Goal: Transaction & Acquisition: Purchase product/service

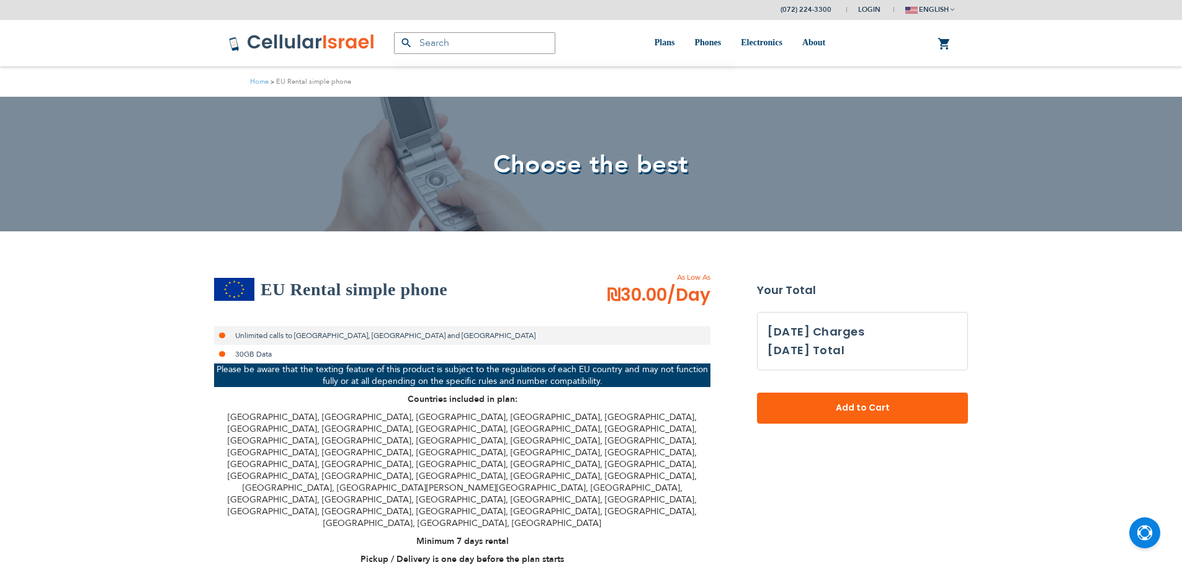
select select
type input "ev4m"
click at [296, 289] on h2 "EU Rental simple phone" at bounding box center [354, 289] width 187 height 25
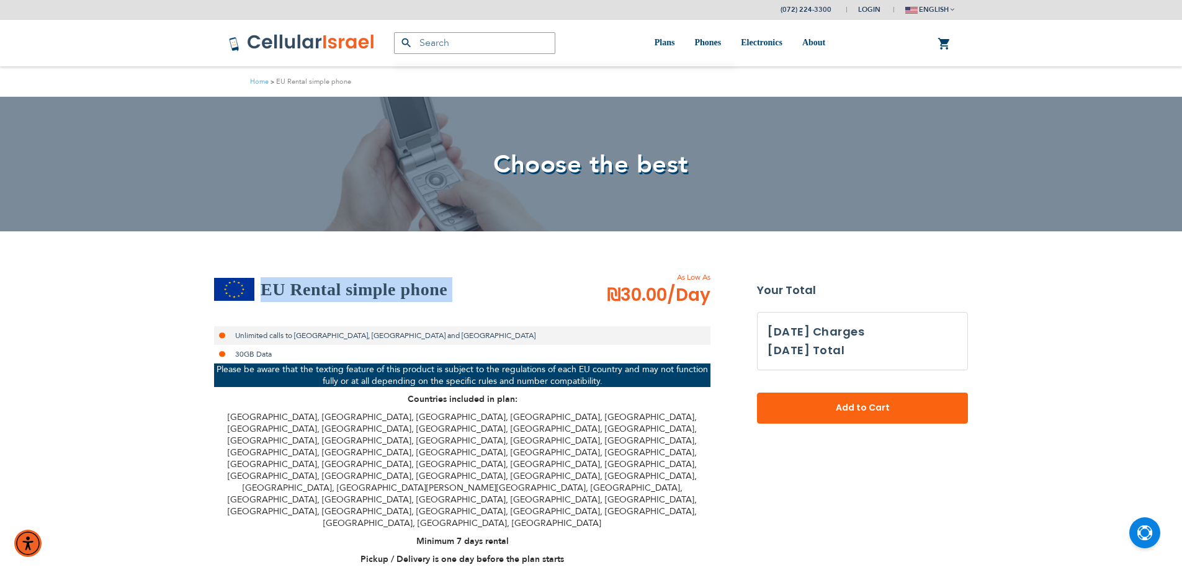
click at [296, 289] on h2 "EU Rental simple phone" at bounding box center [354, 289] width 187 height 25
click at [286, 288] on h2 "EU Rental simple phone" at bounding box center [354, 289] width 187 height 25
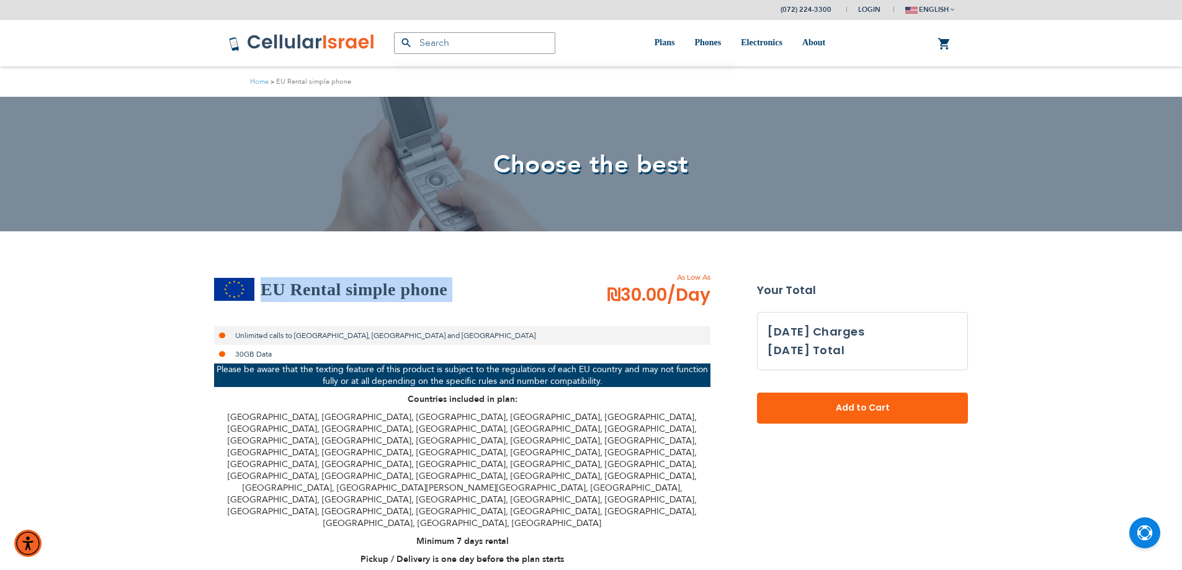
click at [286, 288] on h2 "EU Rental simple phone" at bounding box center [354, 289] width 187 height 25
drag, startPoint x: 286, startPoint y: 288, endPoint x: 215, endPoint y: 292, distance: 71.5
click at [220, 292] on div "EU Rental simple phone" at bounding box center [393, 289] width 359 height 25
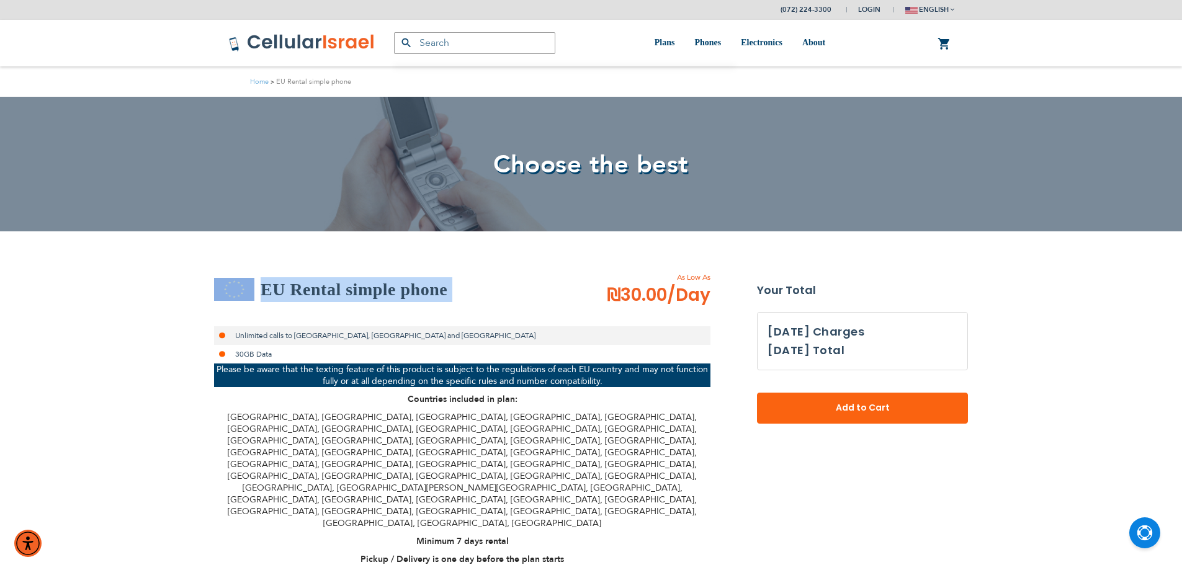
drag, startPoint x: 189, startPoint y: 292, endPoint x: 313, endPoint y: 264, distance: 128.0
click at [330, 288] on h2 "EU Rental simple phone" at bounding box center [354, 289] width 187 height 25
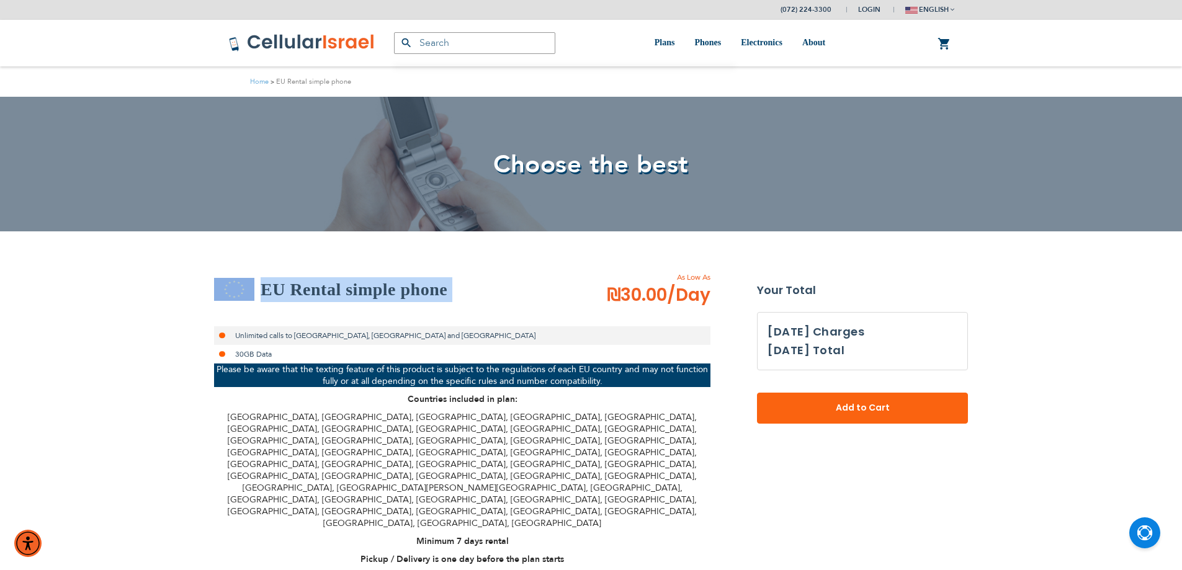
drag, startPoint x: 330, startPoint y: 288, endPoint x: 173, endPoint y: 284, distance: 157.7
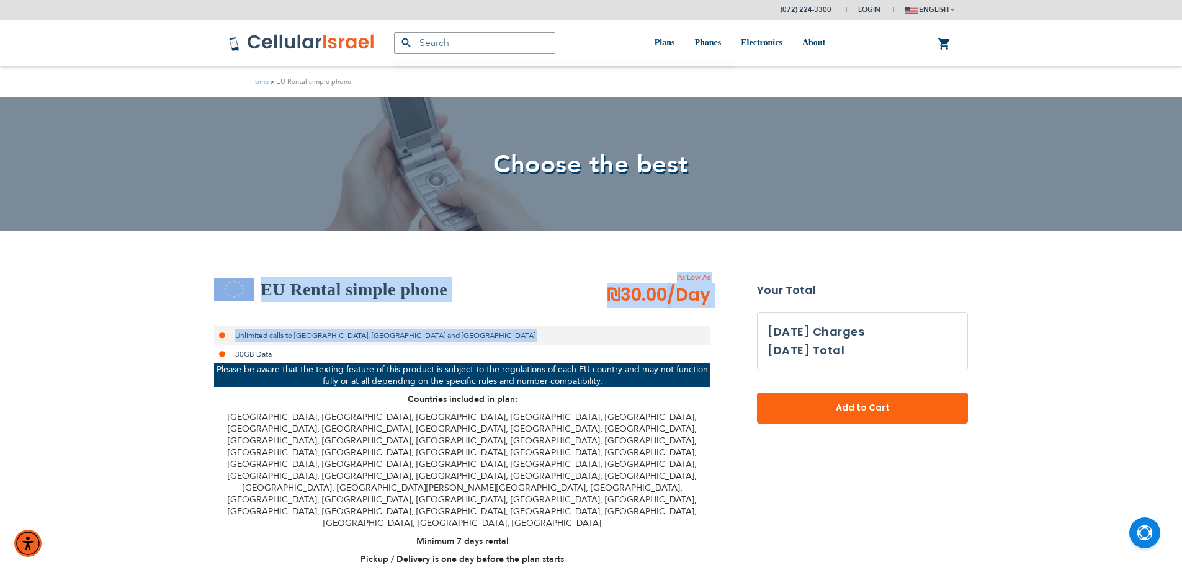
drag, startPoint x: 167, startPoint y: 284, endPoint x: 295, endPoint y: 298, distance: 129.3
click at [315, 291] on h2 "EU Rental simple phone" at bounding box center [354, 289] width 187 height 25
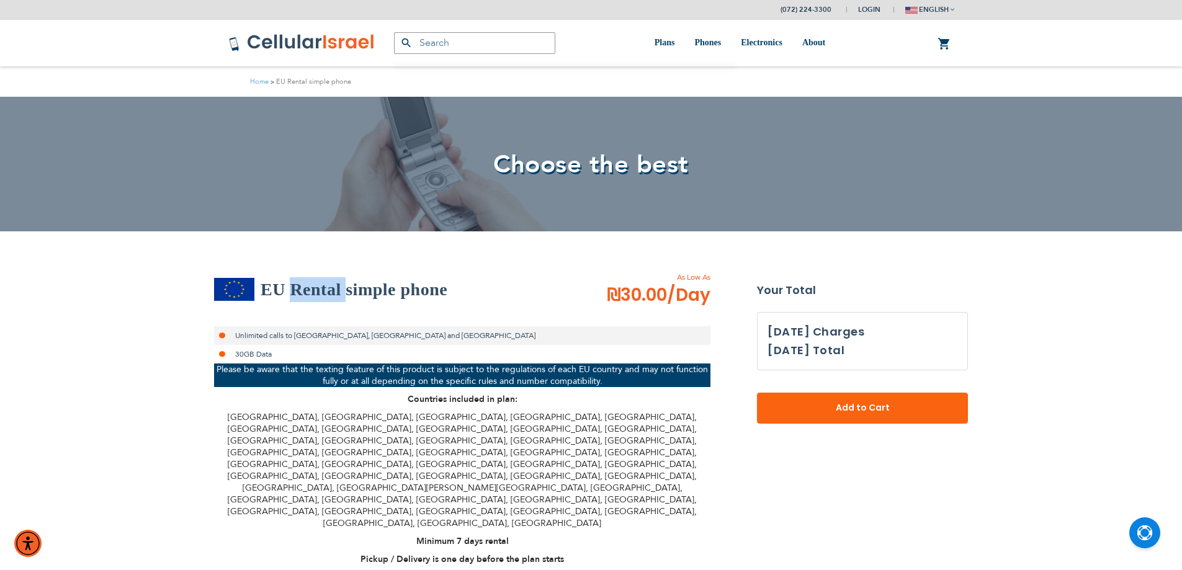
click at [315, 291] on h2 "EU Rental simple phone" at bounding box center [354, 289] width 187 height 25
drag, startPoint x: 315, startPoint y: 291, endPoint x: 171, endPoint y: 289, distance: 143.4
click at [286, 289] on h2 "EU Rental simple phone" at bounding box center [354, 289] width 187 height 25
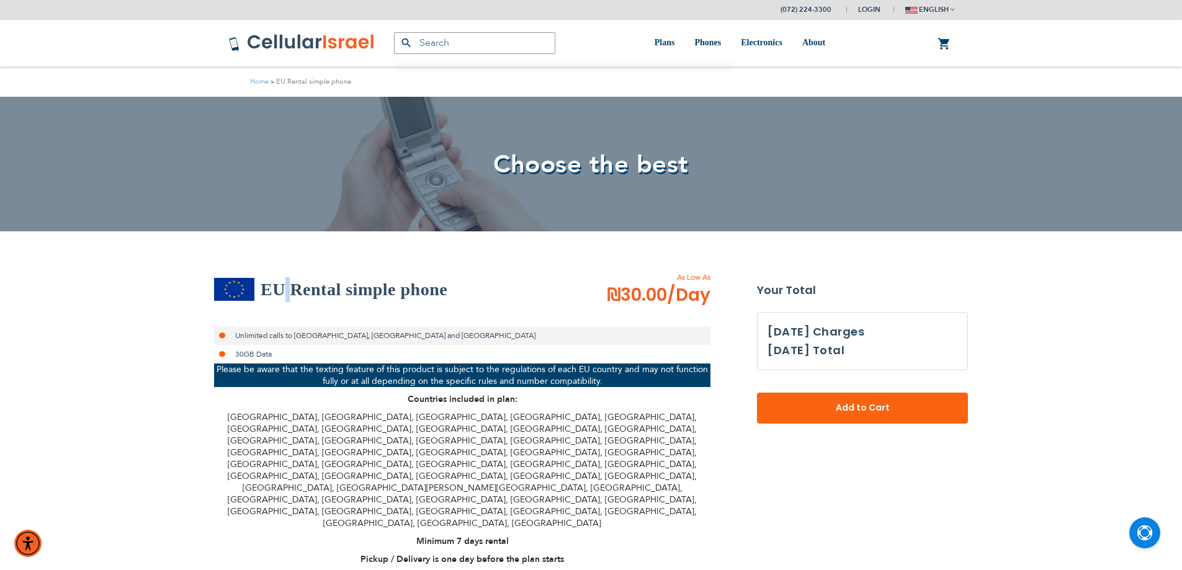
click at [286, 289] on h2 "EU Rental simple phone" at bounding box center [354, 289] width 187 height 25
drag, startPoint x: 286, startPoint y: 289, endPoint x: 184, endPoint y: 298, distance: 101.5
click at [333, 294] on h2 "EU Rental simple phone" at bounding box center [354, 289] width 187 height 25
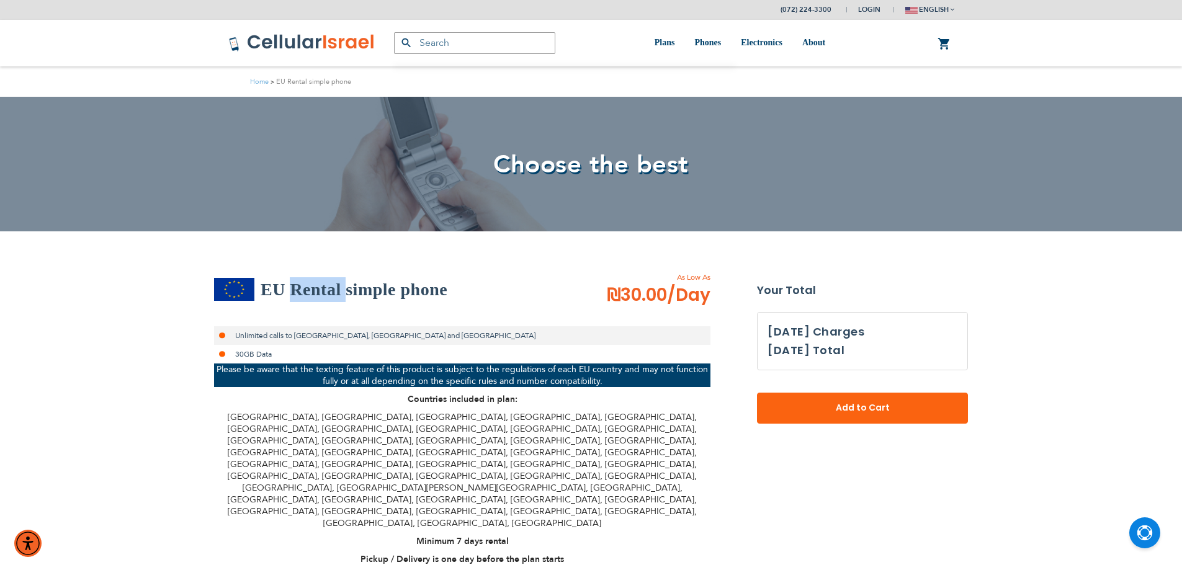
click at [333, 294] on h2 "EU Rental simple phone" at bounding box center [354, 289] width 187 height 25
click at [406, 416] on p "[GEOGRAPHIC_DATA], [GEOGRAPHIC_DATA], [GEOGRAPHIC_DATA], [GEOGRAPHIC_DATA], [GE…" at bounding box center [462, 471] width 497 height 118
click at [405, 418] on p "[GEOGRAPHIC_DATA], [GEOGRAPHIC_DATA], [GEOGRAPHIC_DATA], [GEOGRAPHIC_DATA], [GE…" at bounding box center [462, 471] width 497 height 118
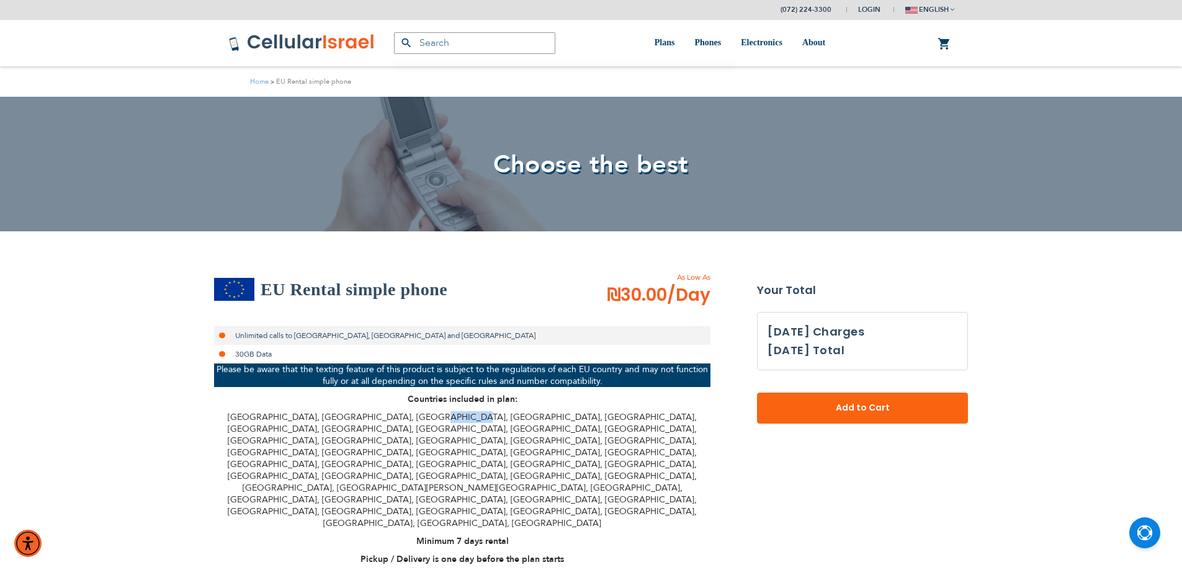
click at [405, 418] on p "[GEOGRAPHIC_DATA], [GEOGRAPHIC_DATA], [GEOGRAPHIC_DATA], [GEOGRAPHIC_DATA], [GE…" at bounding box center [462, 471] width 497 height 118
click at [259, 339] on li "Unlimited calls to [GEOGRAPHIC_DATA], [GEOGRAPHIC_DATA] and [GEOGRAPHIC_DATA]" at bounding box center [462, 335] width 497 height 19
click at [269, 309] on div "EU Rental simple phone As Low As ₪30.00 /Day Unlimited calls to [GEOGRAPHIC_DAT…" at bounding box center [462, 527] width 497 height 511
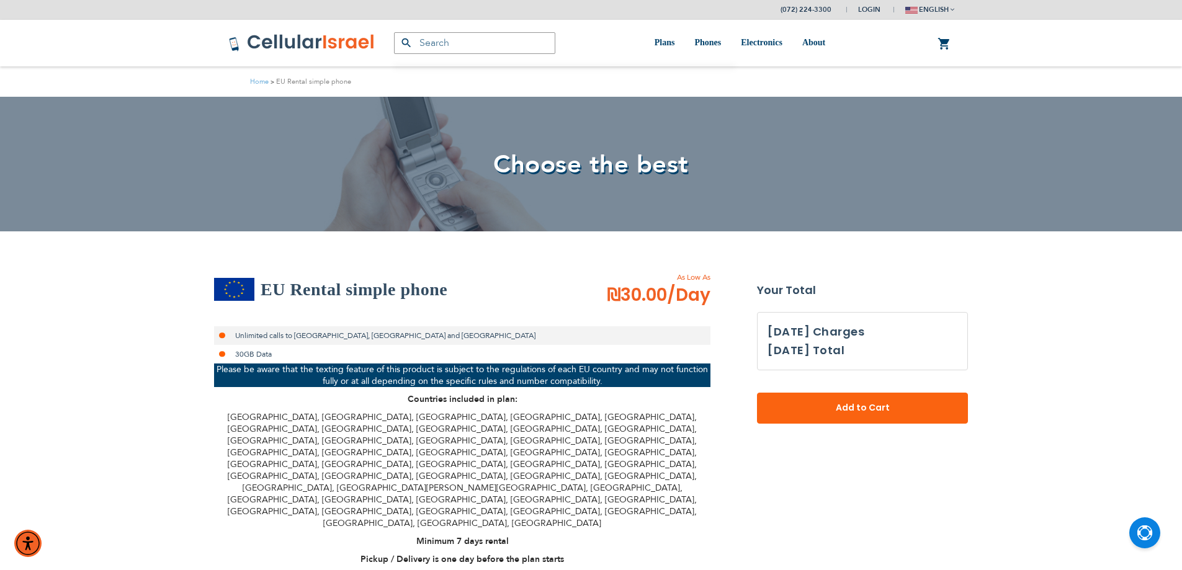
click at [647, 300] on span "₪30.00 /Day" at bounding box center [659, 295] width 104 height 25
click at [654, 287] on span "₪30.00 /Day" at bounding box center [659, 295] width 104 height 25
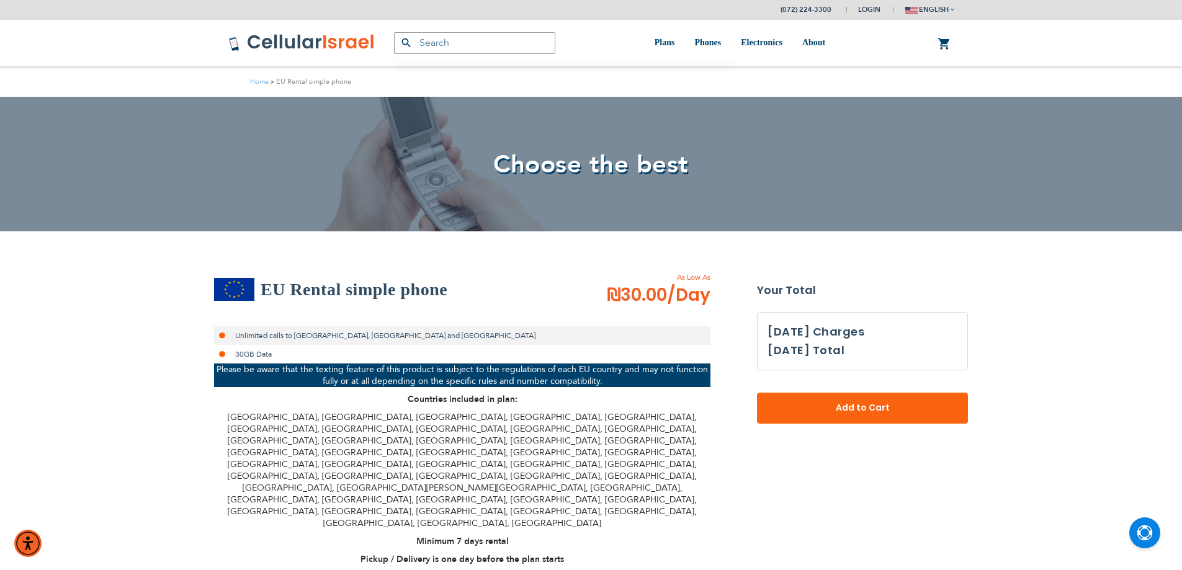
click at [654, 287] on span "₪30.00 /Day" at bounding box center [659, 295] width 104 height 25
click at [703, 302] on span "/Day" at bounding box center [688, 295] width 43 height 25
click at [701, 302] on span "/Day" at bounding box center [688, 295] width 43 height 25
click at [700, 302] on span "/Day" at bounding box center [688, 295] width 43 height 25
click at [696, 300] on span "/Day" at bounding box center [688, 295] width 43 height 25
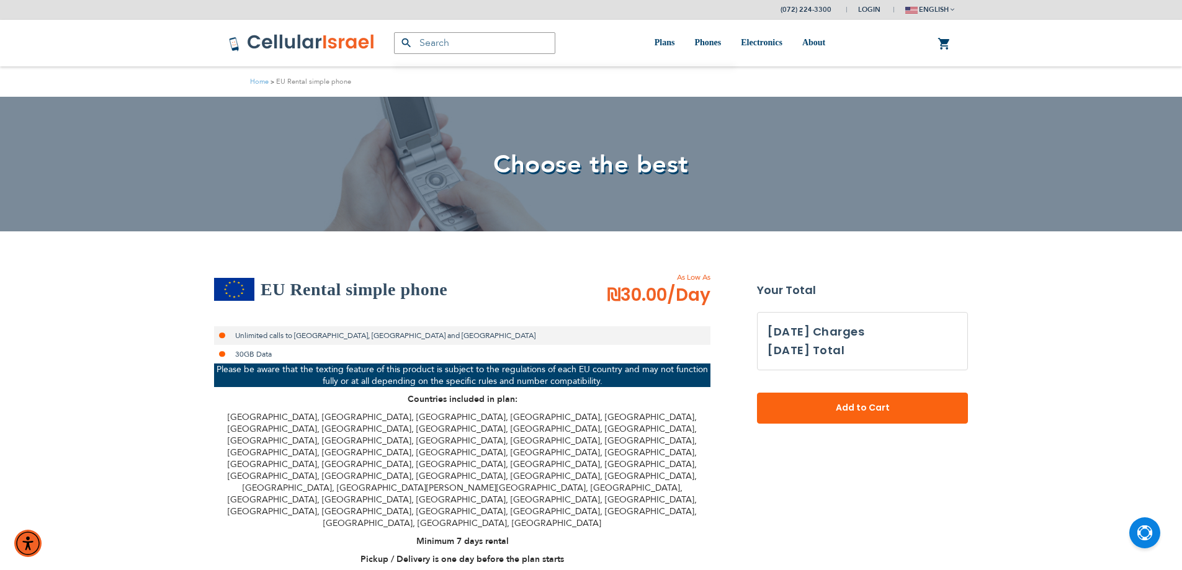
click at [668, 300] on span "/Day" at bounding box center [688, 295] width 43 height 25
drag, startPoint x: 668, startPoint y: 300, endPoint x: 541, endPoint y: 307, distance: 126.8
click at [596, 307] on div "As Low As ₪30.00 /Day" at bounding box center [642, 290] width 137 height 36
click at [333, 289] on h2 "EU Rental simple phone" at bounding box center [354, 289] width 187 height 25
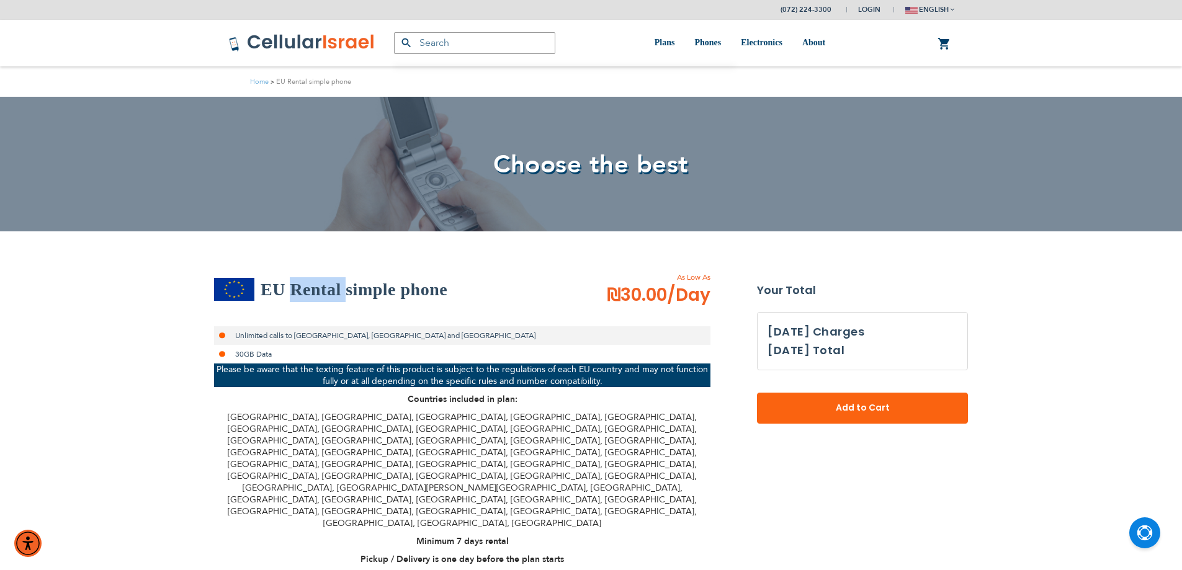
click at [333, 289] on h2 "EU Rental simple phone" at bounding box center [354, 289] width 187 height 25
drag, startPoint x: 333, startPoint y: 289, endPoint x: 251, endPoint y: 297, distance: 83.0
click at [218, 289] on div "EU Rental simple phone" at bounding box center [393, 289] width 359 height 25
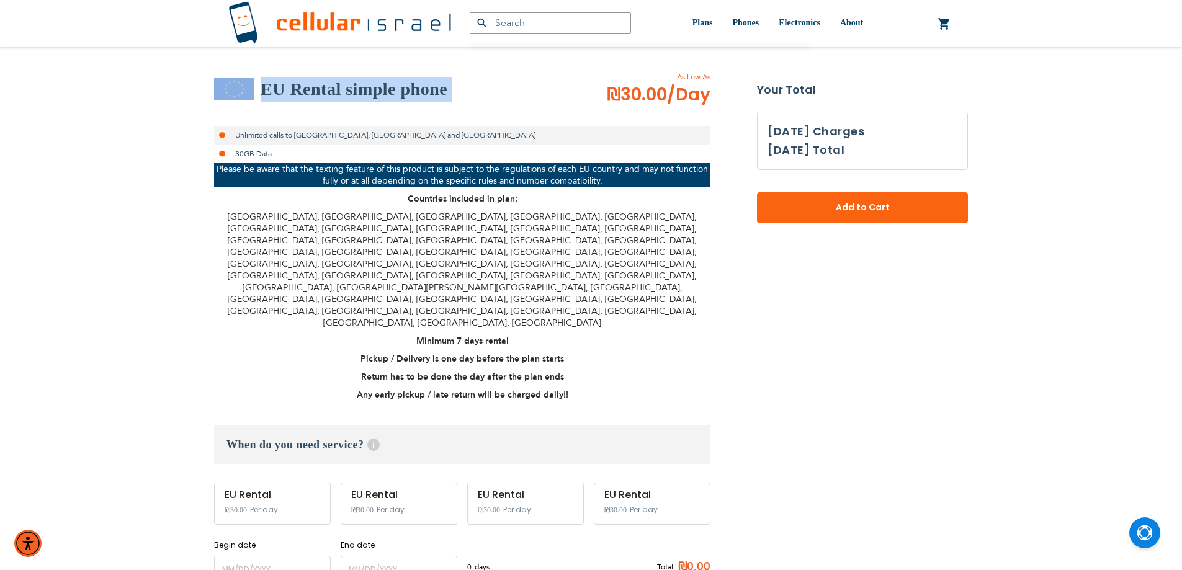
scroll to position [207, 0]
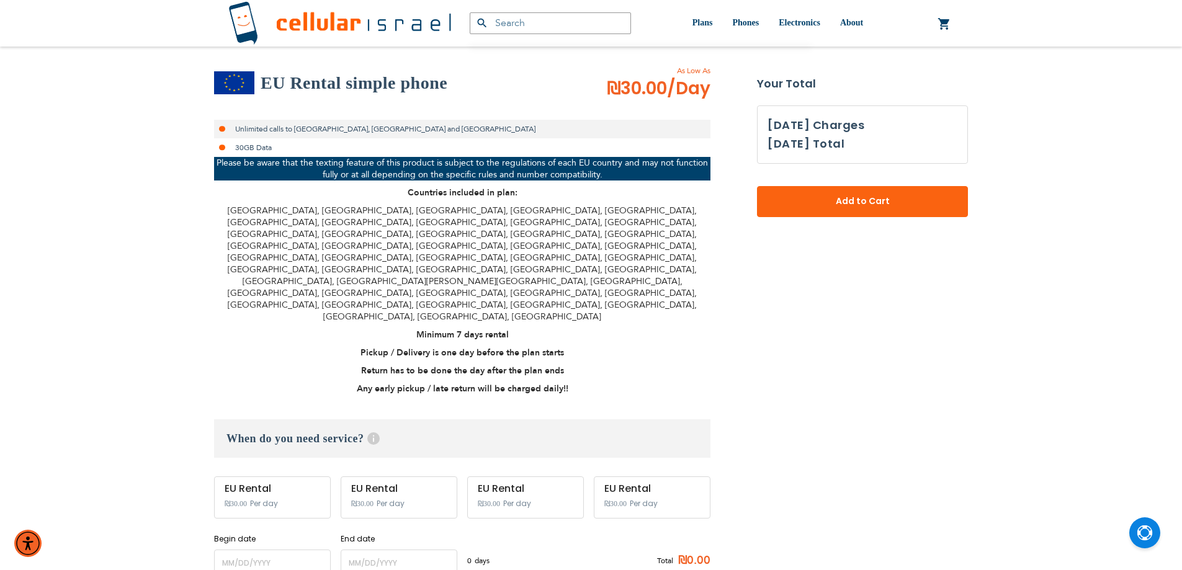
click at [400, 214] on p "[GEOGRAPHIC_DATA], [GEOGRAPHIC_DATA], [GEOGRAPHIC_DATA], [GEOGRAPHIC_DATA], [GE…" at bounding box center [462, 264] width 497 height 118
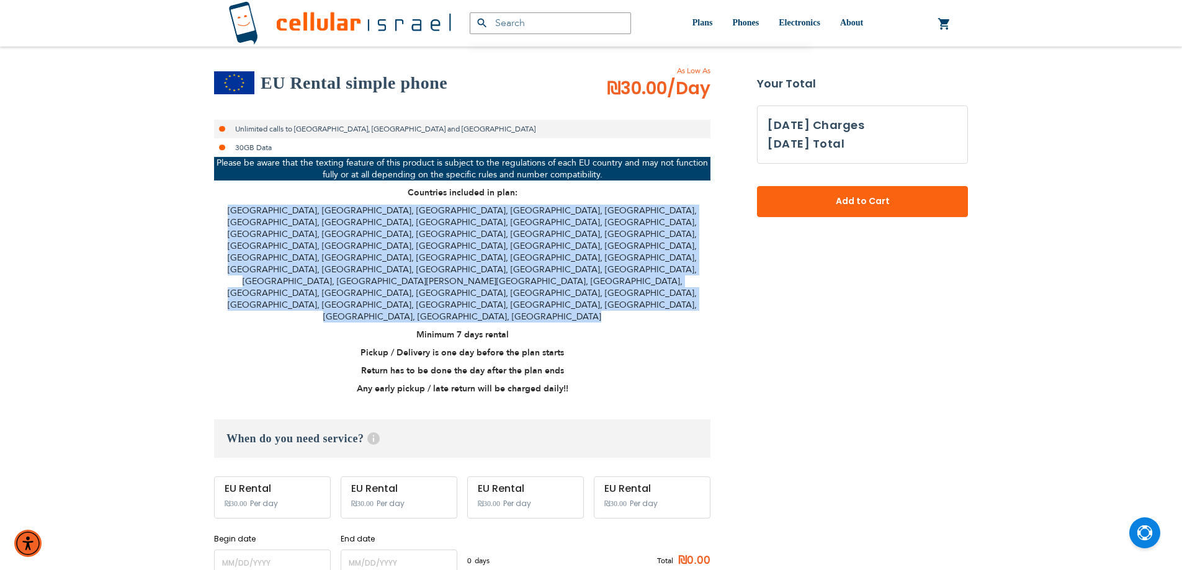
click at [400, 214] on p "[GEOGRAPHIC_DATA], [GEOGRAPHIC_DATA], [GEOGRAPHIC_DATA], [GEOGRAPHIC_DATA], [GE…" at bounding box center [462, 264] width 497 height 118
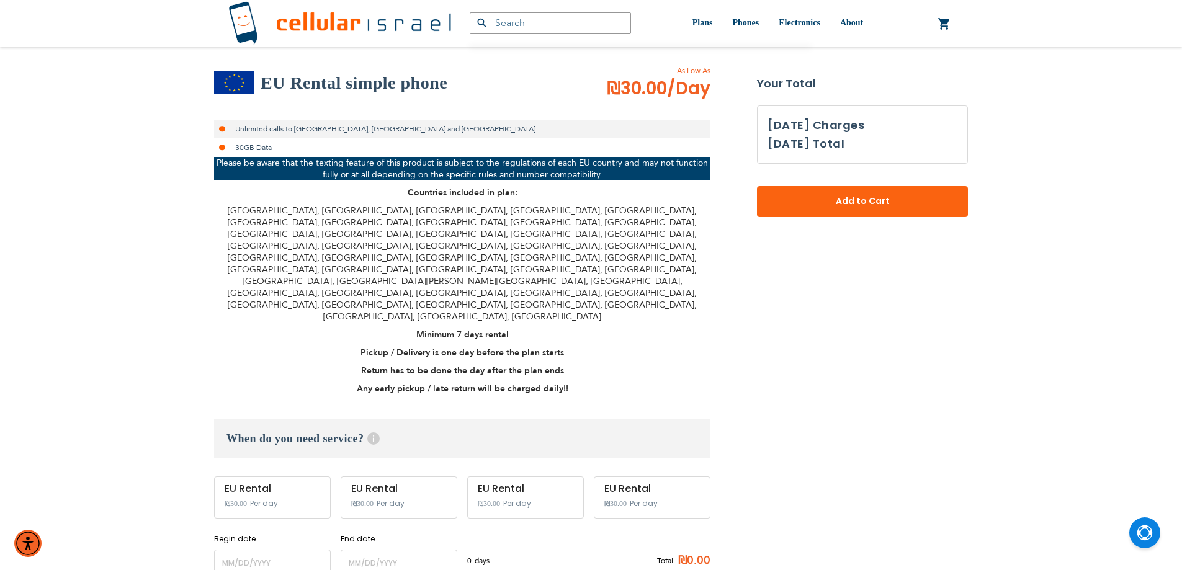
click at [428, 188] on strong "Countries included in plan:" at bounding box center [463, 193] width 110 height 12
click at [274, 155] on li "30GB Data" at bounding box center [462, 147] width 497 height 19
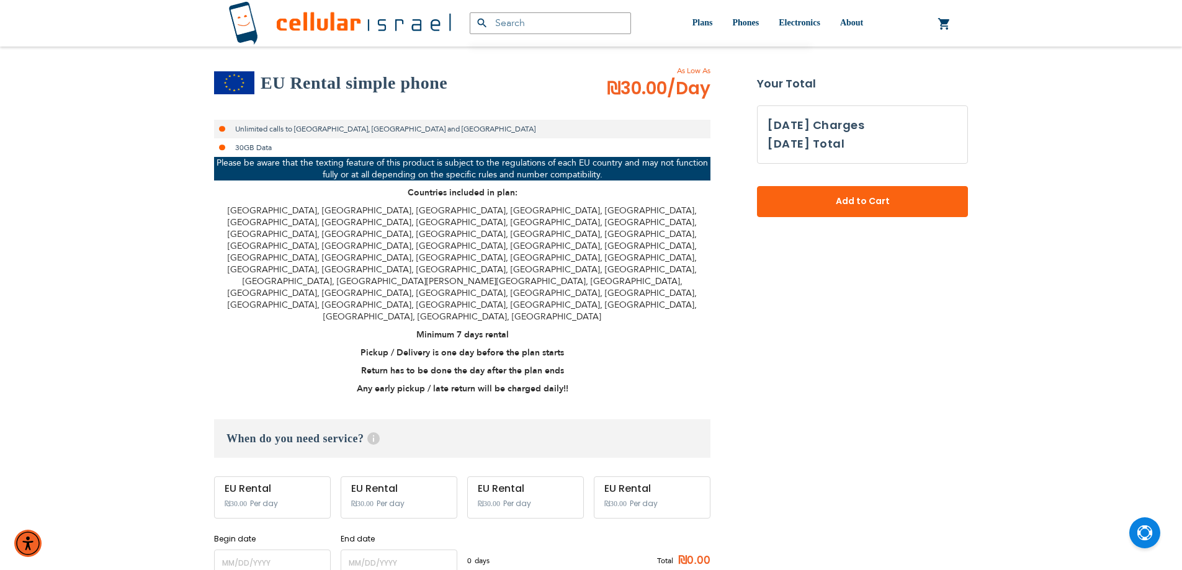
click at [254, 161] on p "Please be aware that the texting feature of this product is subject to the regu…" at bounding box center [462, 169] width 497 height 24
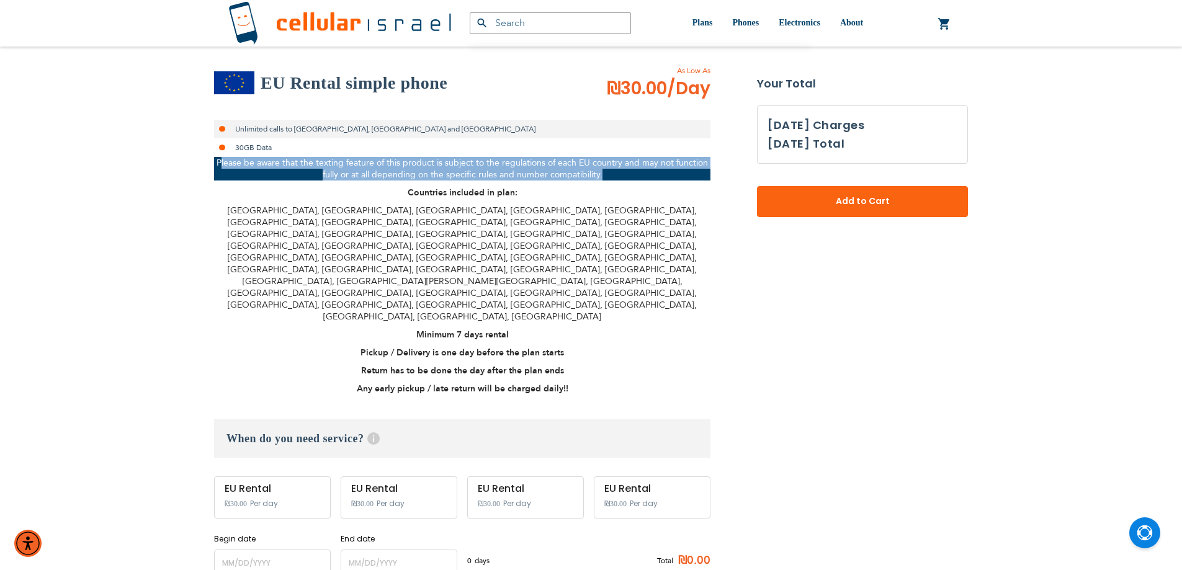
click at [254, 161] on p "Please be aware that the texting feature of this product is subject to the regu…" at bounding box center [462, 169] width 497 height 24
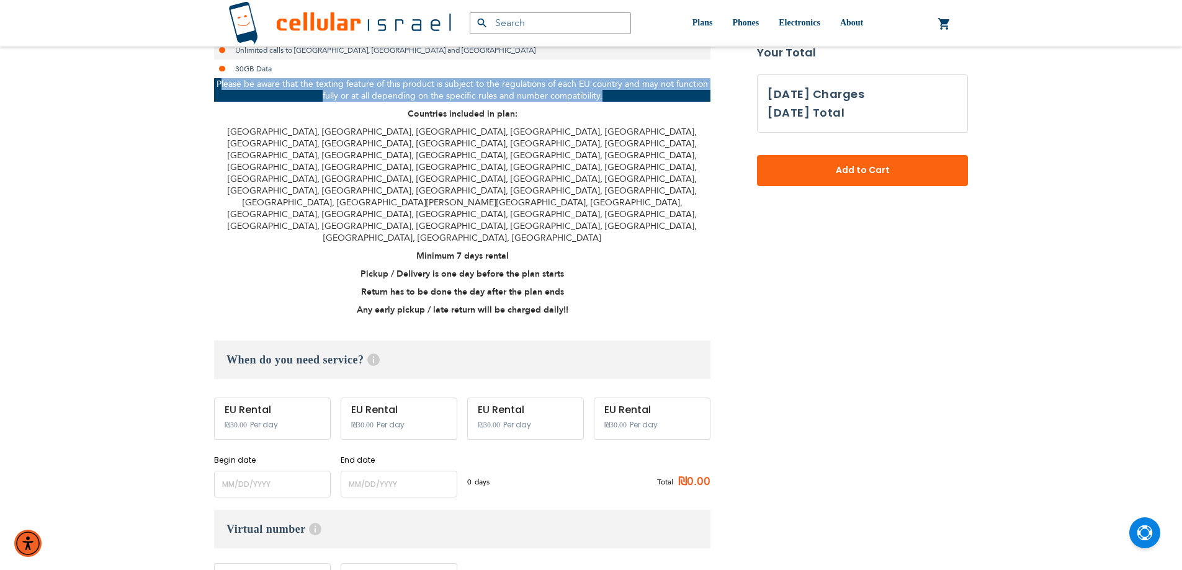
scroll to position [310, 0]
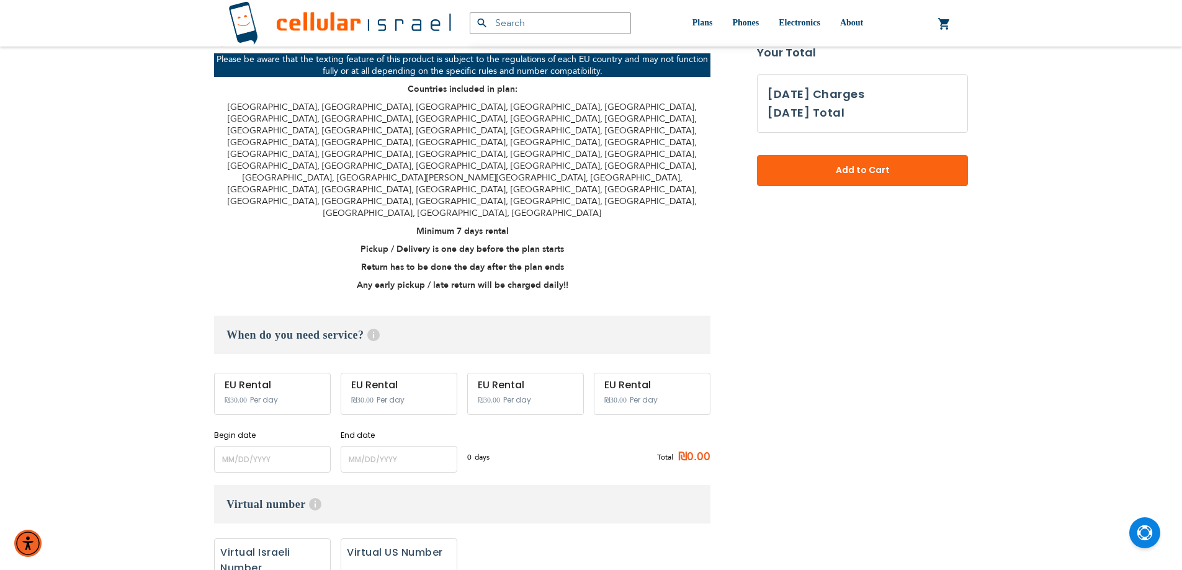
click at [398, 243] on strong "Pickup / Delivery is one day before the plan starts" at bounding box center [463, 249] width 204 height 12
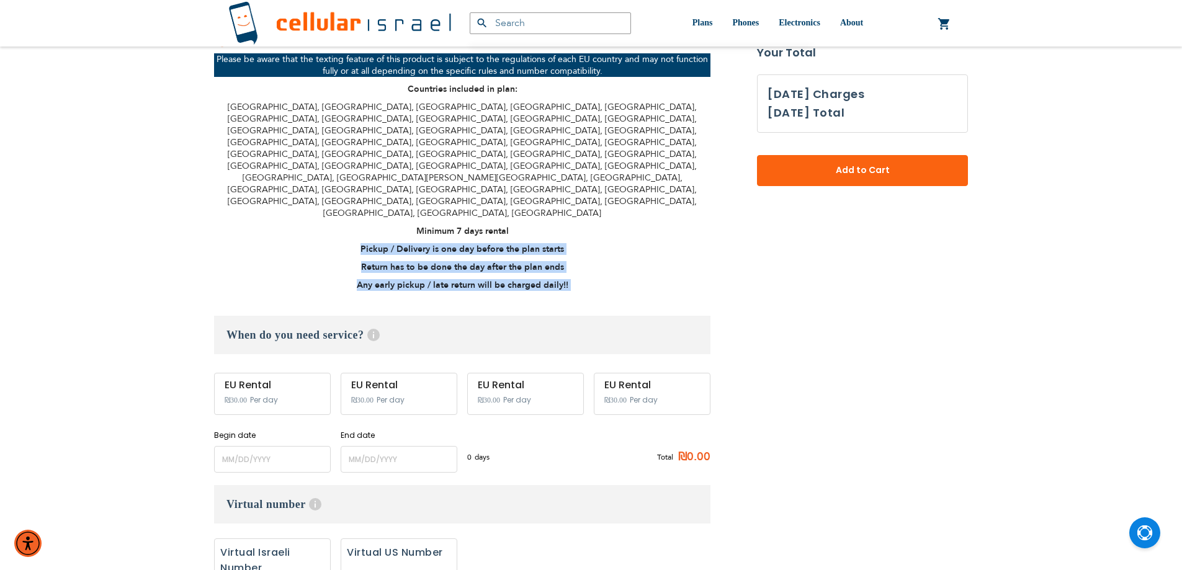
drag, startPoint x: 398, startPoint y: 181, endPoint x: 393, endPoint y: 215, distance: 34.5
click at [393, 215] on div "Please be aware that the texting feature of this product is subject to the regu…" at bounding box center [462, 172] width 497 height 238
click at [248, 446] on input "name" at bounding box center [272, 459] width 117 height 27
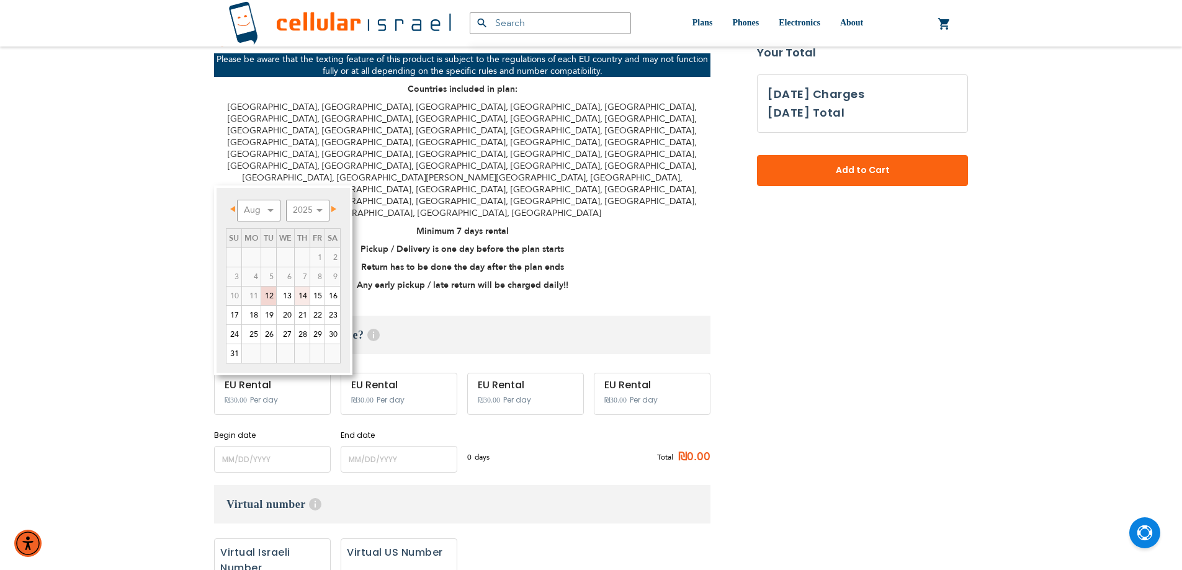
click at [304, 299] on link "14" at bounding box center [302, 296] width 15 height 19
type input "[DATE]"
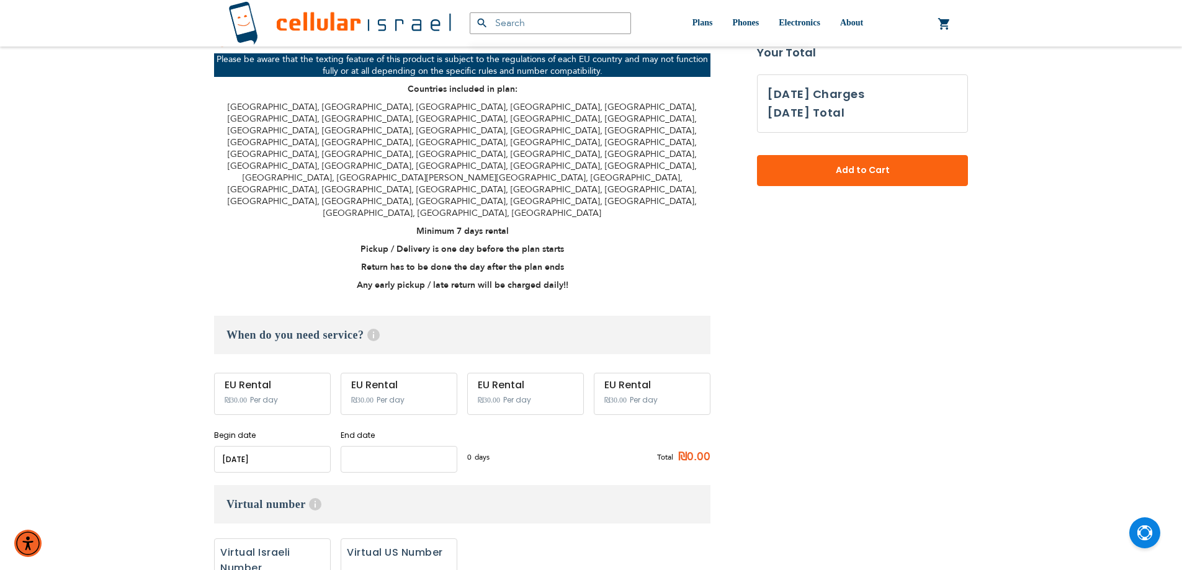
click at [376, 446] on input "name" at bounding box center [399, 459] width 117 height 27
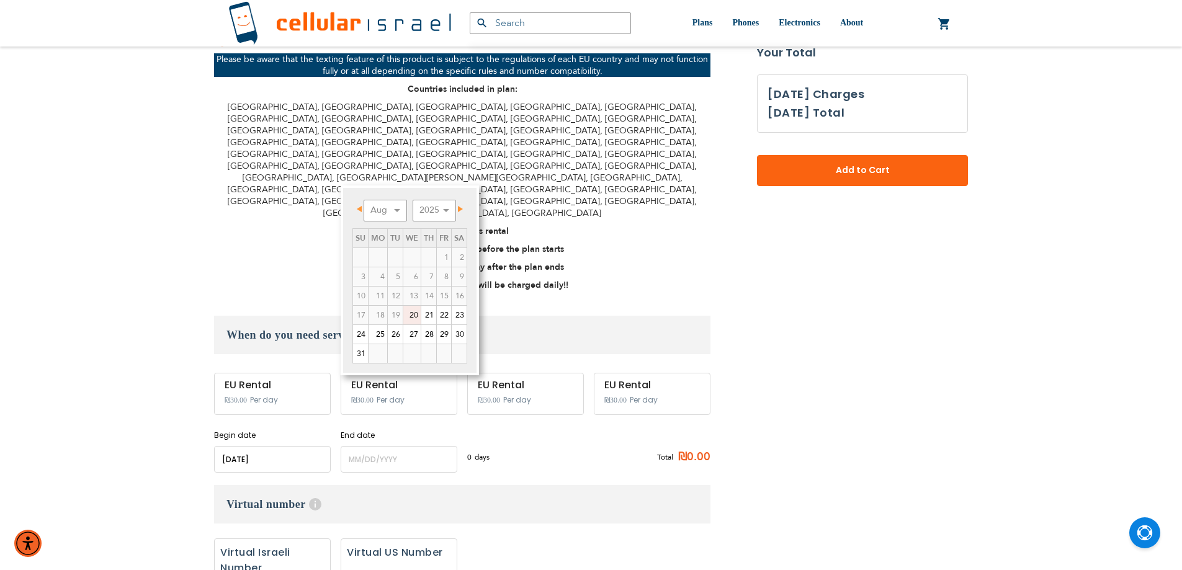
click at [410, 318] on link "20" at bounding box center [411, 315] width 17 height 19
type input "[DATE]"
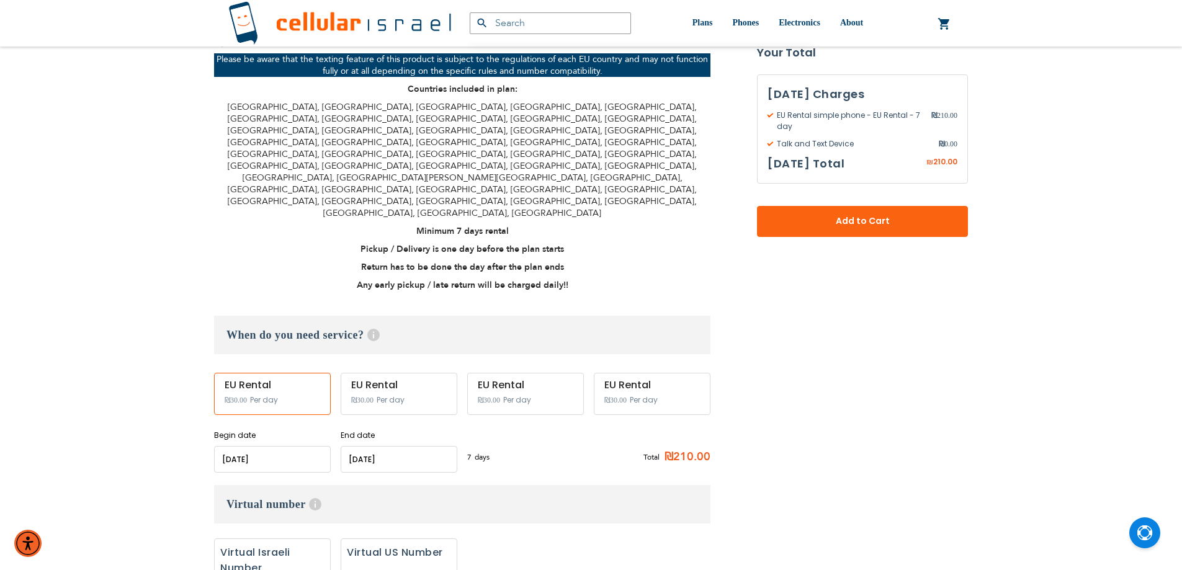
click at [304, 446] on input "name" at bounding box center [272, 459] width 117 height 27
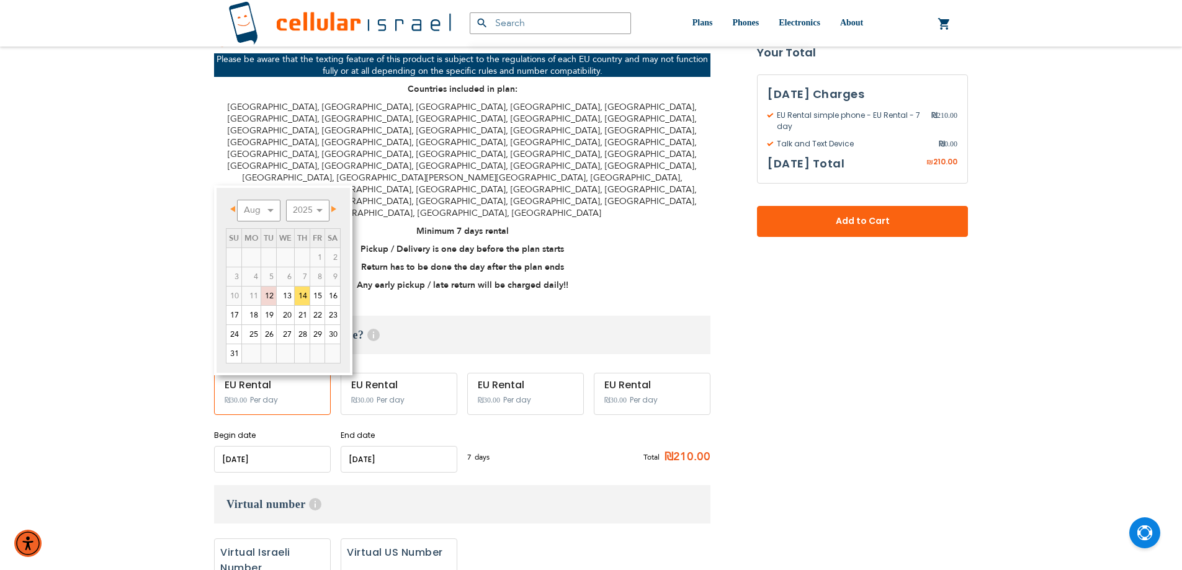
click at [426, 446] on input "name" at bounding box center [399, 459] width 117 height 27
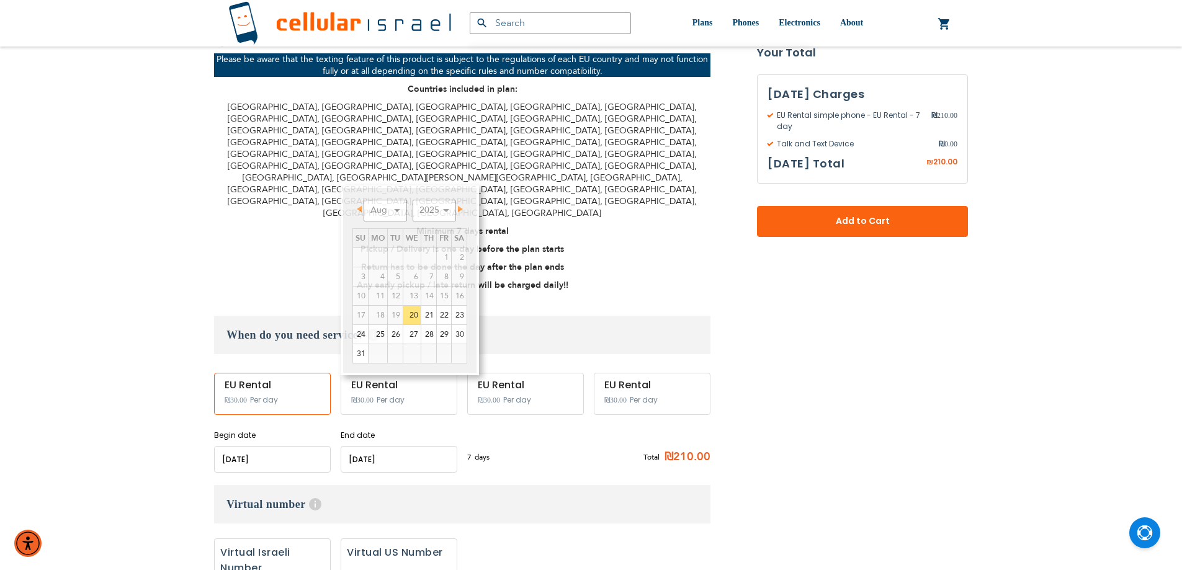
drag, startPoint x: 481, startPoint y: 471, endPoint x: 467, endPoint y: 477, distance: 15.3
click at [479, 539] on div "None Virtual Israeli Number 7" at bounding box center [462, 572] width 497 height 66
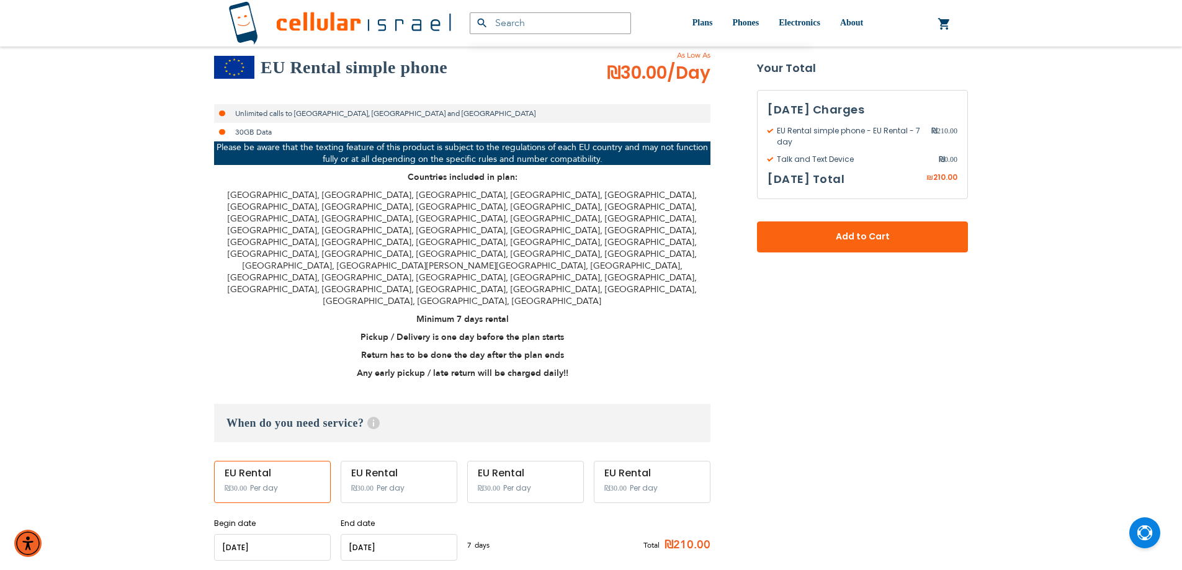
scroll to position [207, 0]
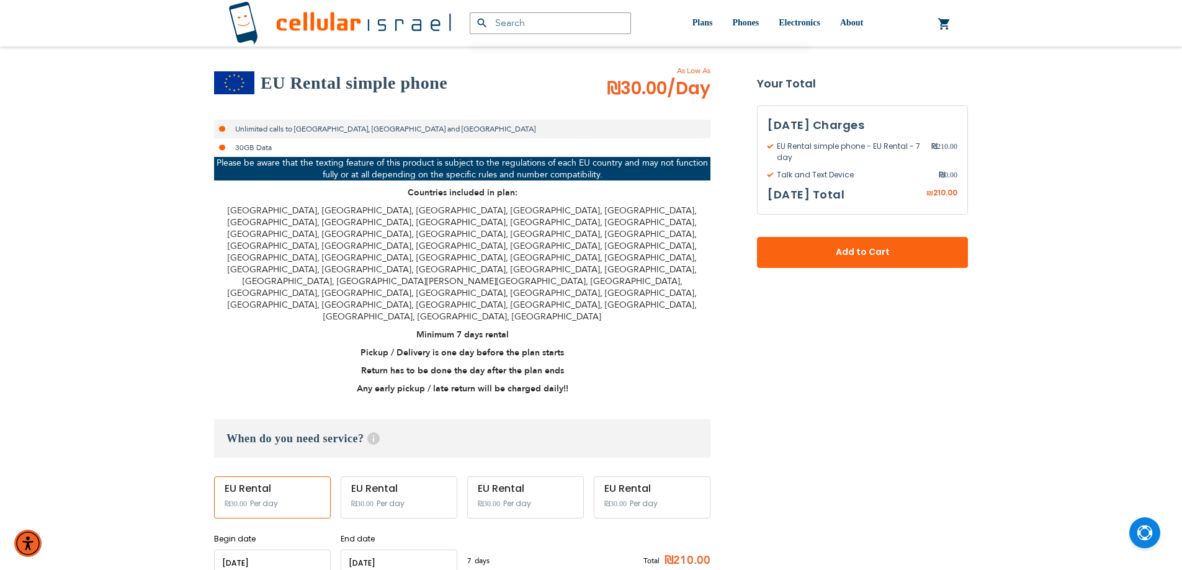
drag, startPoint x: 430, startPoint y: 259, endPoint x: 430, endPoint y: 266, distance: 6.2
drag, startPoint x: 430, startPoint y: 266, endPoint x: 315, endPoint y: 268, distance: 114.2
click at [315, 329] on p "Minimum 7 days rental" at bounding box center [462, 335] width 497 height 12
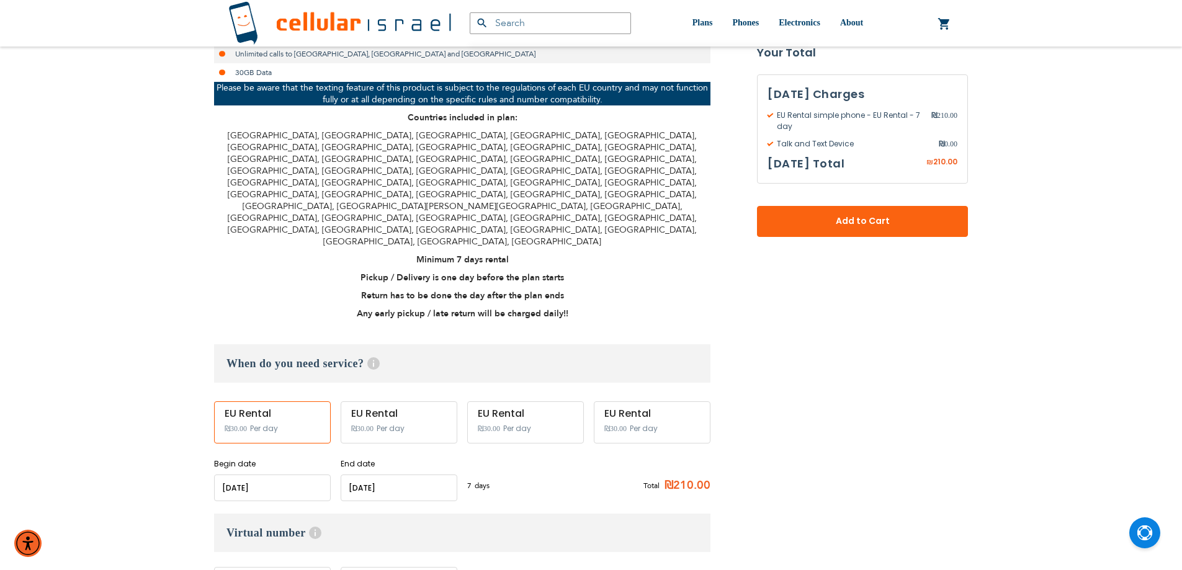
scroll to position [414, 0]
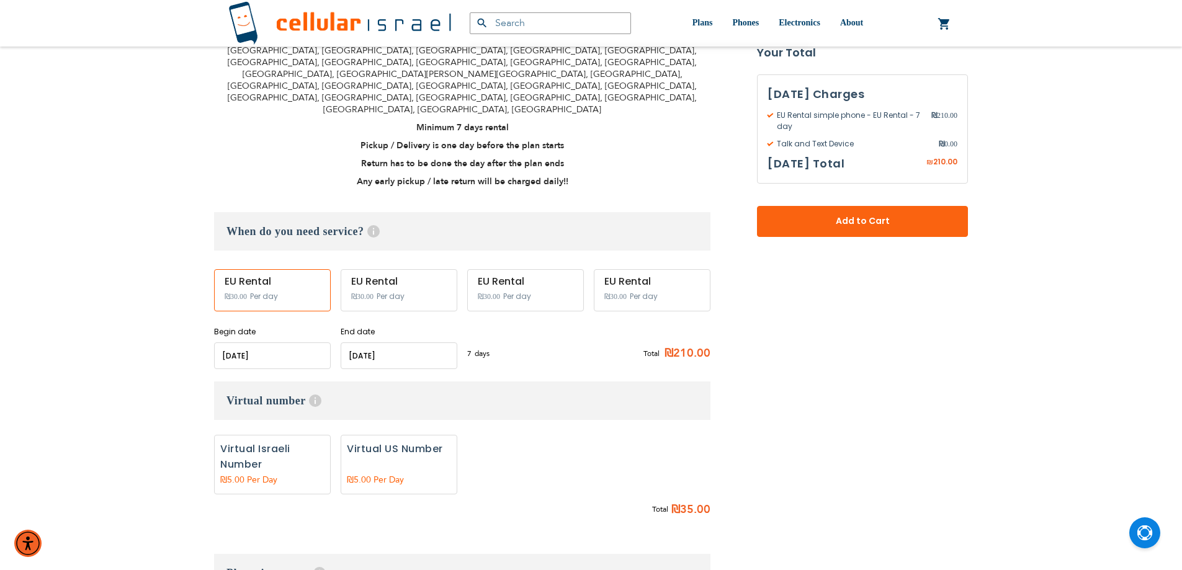
click at [253, 343] on input "name" at bounding box center [272, 356] width 117 height 27
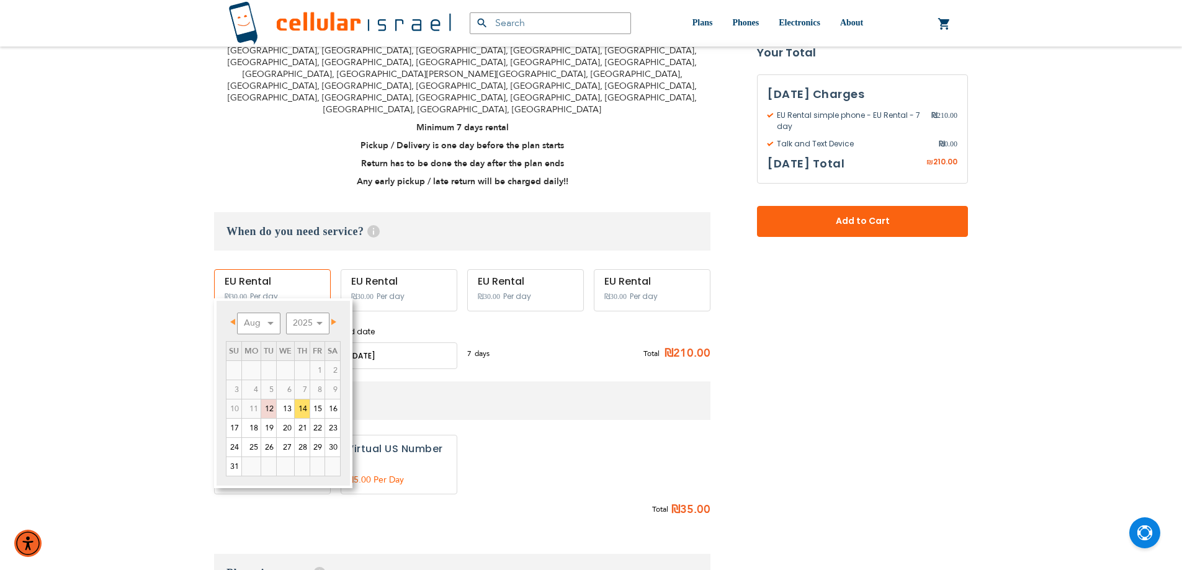
click at [445, 382] on h3 "Virtual number Help Add Israeli Virtual Number for incoming calls מספר טלפון יש…" at bounding box center [462, 401] width 497 height 38
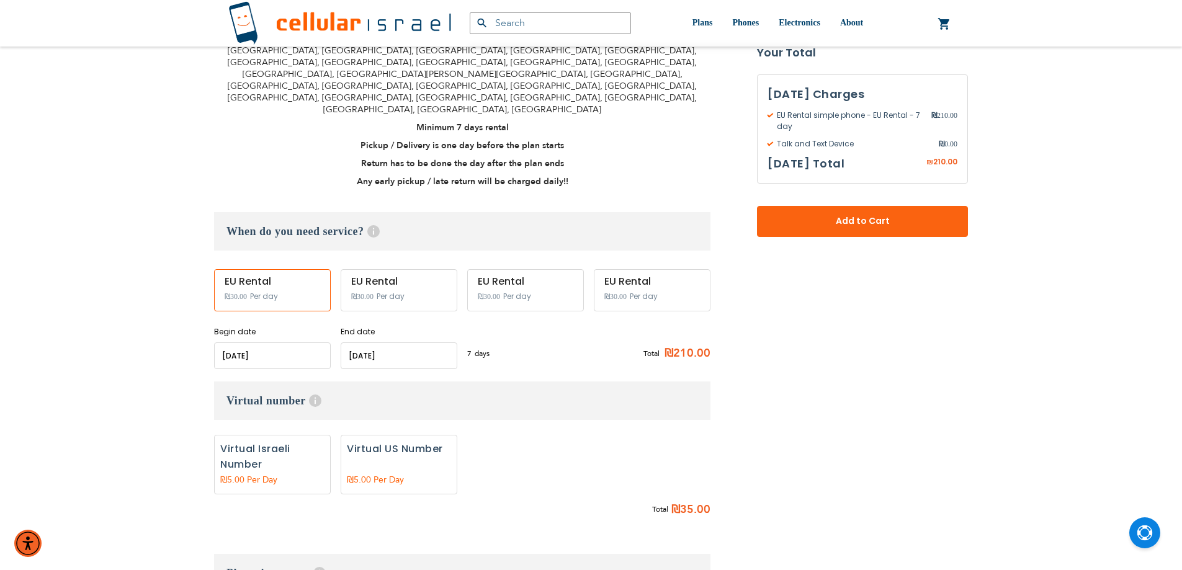
click at [396, 343] on input "name" at bounding box center [399, 356] width 117 height 27
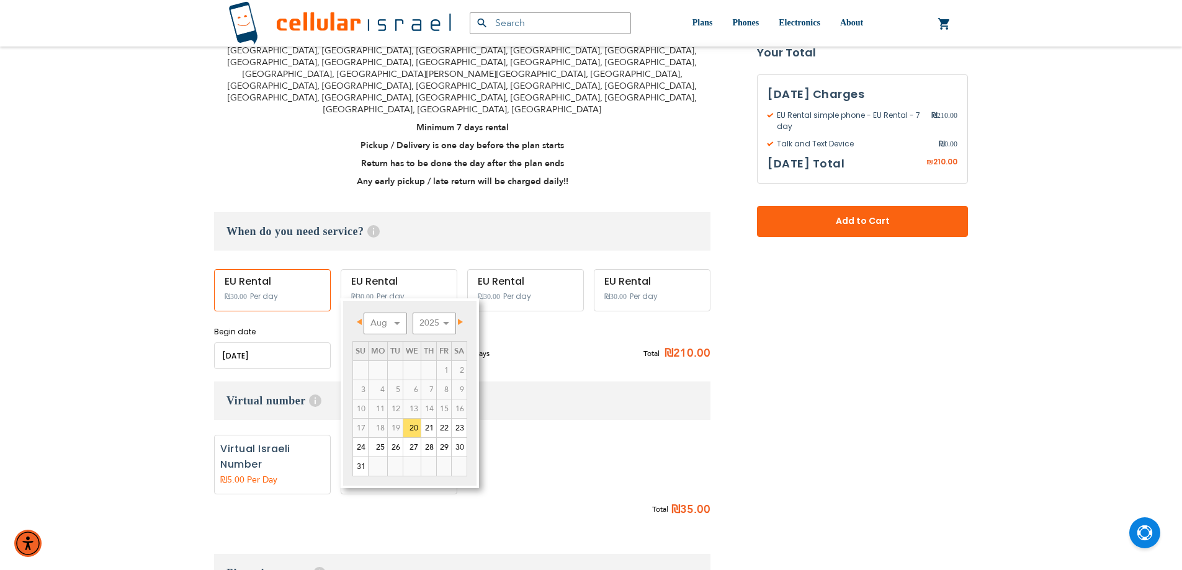
click at [578, 382] on h3 "Virtual number Help Add Israeli Virtual Number for incoming calls מספר טלפון יש…" at bounding box center [462, 401] width 497 height 38
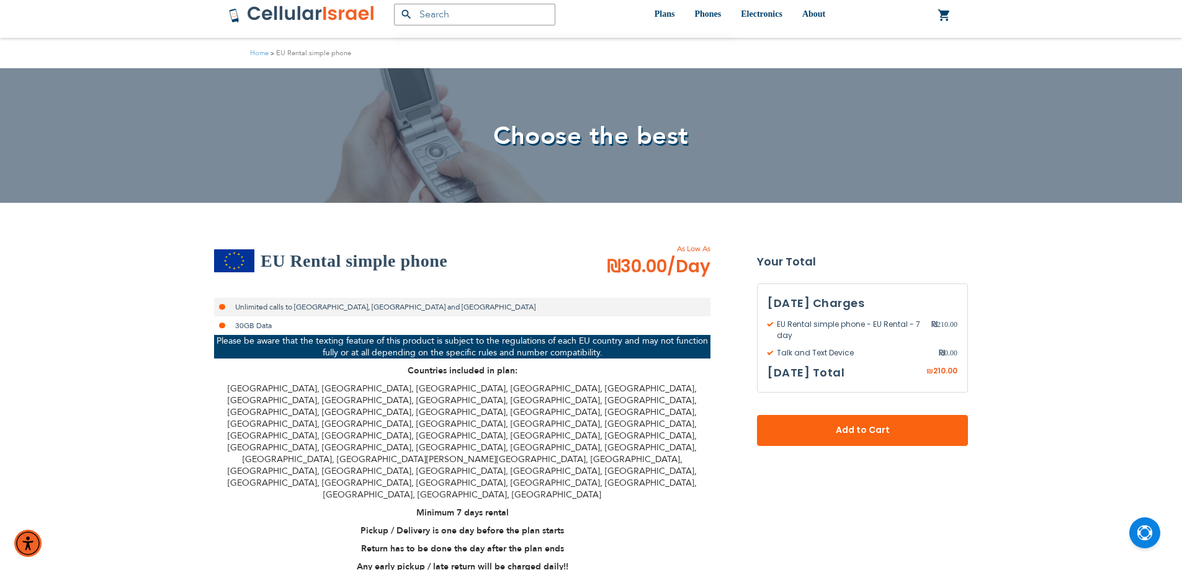
scroll to position [0, 0]
